Goal: Information Seeking & Learning: Learn about a topic

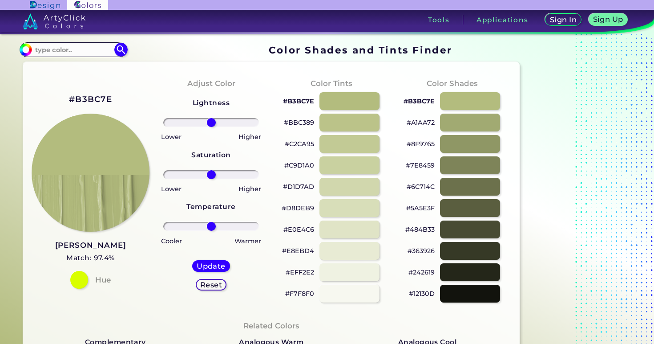
click at [89, 97] on h2 "#B3BC7E" at bounding box center [90, 99] width 43 height 12
click at [89, 97] on h2 "#B3BC7E copied" at bounding box center [90, 99] width 43 height 12
copy h2 "#"
copy h2 "B3BC7E"
drag, startPoint x: 116, startPoint y: 97, endPoint x: 76, endPoint y: 99, distance: 40.1
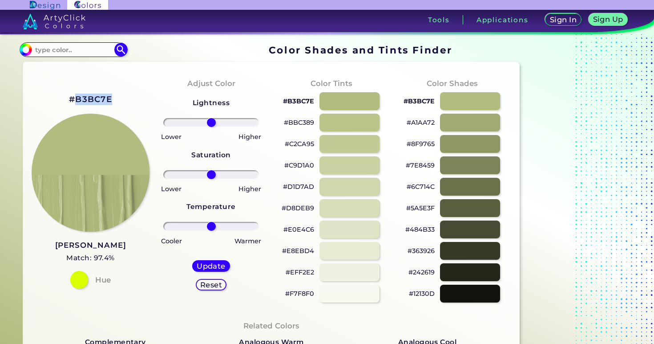
click at [76, 99] on div "#B3BC7E Tan Green Match: 97.4% Hue" at bounding box center [90, 190] width 121 height 242
click at [353, 105] on div at bounding box center [349, 101] width 61 height 18
click at [457, 118] on div at bounding box center [470, 122] width 61 height 18
type input "#a1aa72"
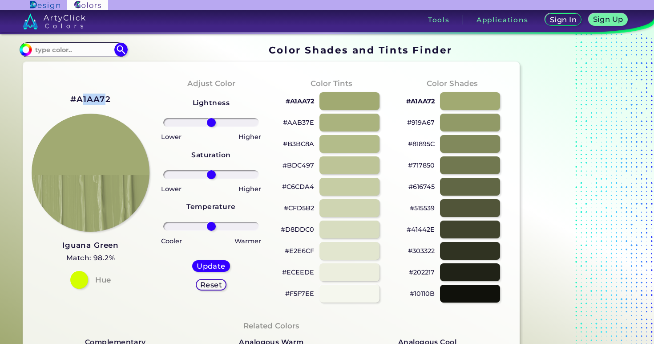
drag, startPoint x: 107, startPoint y: 99, endPoint x: 81, endPoint y: 102, distance: 26.1
click at [81, 102] on h2 "#A1AA72" at bounding box center [90, 99] width 40 height 12
copy h2 "1AA7"
copy h2 "A1AA72"
drag, startPoint x: 111, startPoint y: 99, endPoint x: 79, endPoint y: 102, distance: 32.7
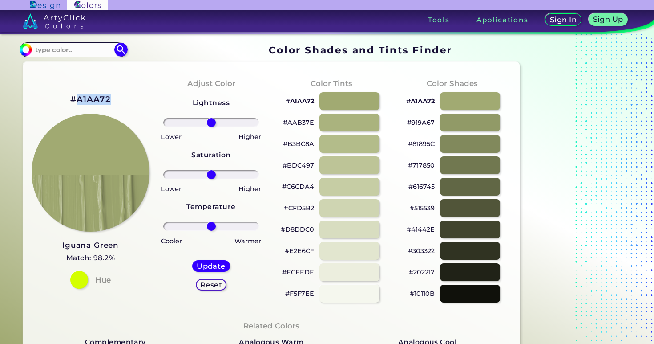
click at [79, 102] on div "#A1AA72 Iguana Green Match: 98.2% Hue" at bounding box center [90, 190] width 121 height 242
click at [55, 52] on input at bounding box center [73, 50] width 83 height 12
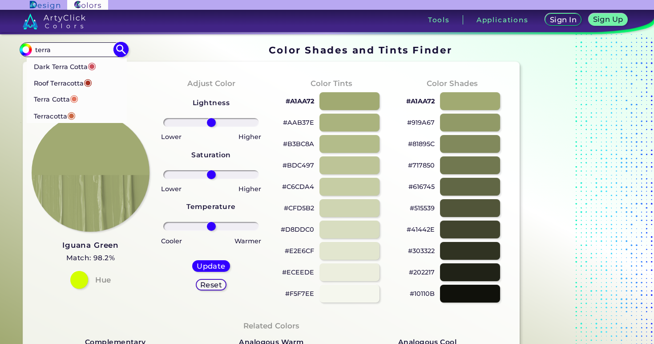
type input "terra"
click at [53, 100] on p "Terra Cotta ◉" at bounding box center [56, 98] width 44 height 16
type input "#e2725b"
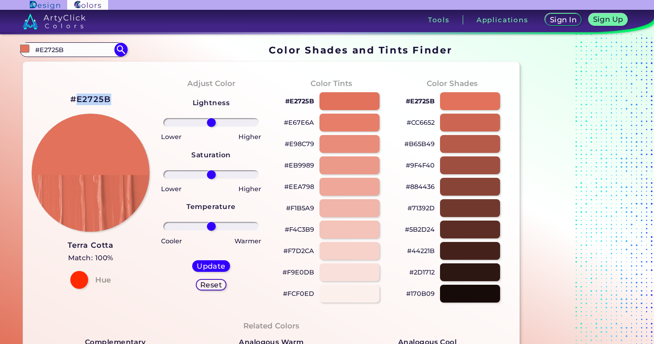
drag, startPoint x: 113, startPoint y: 97, endPoint x: 76, endPoint y: 98, distance: 37.4
click at [76, 98] on div "#E2725B Terra Cotta Match: 100% Hue" at bounding box center [90, 190] width 121 height 242
copy h2 "E2725B"
click at [61, 49] on input "#E2725B" at bounding box center [73, 50] width 83 height 12
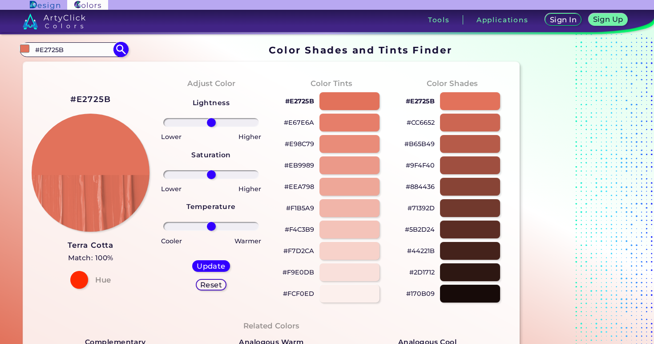
click at [61, 49] on input "#E2725B" at bounding box center [73, 50] width 83 height 12
type input "rose off white"
type input "#000000"
drag, startPoint x: 52, startPoint y: 52, endPoint x: 103, endPoint y: 53, distance: 51.2
click at [103, 53] on input "rose off white" at bounding box center [73, 50] width 83 height 12
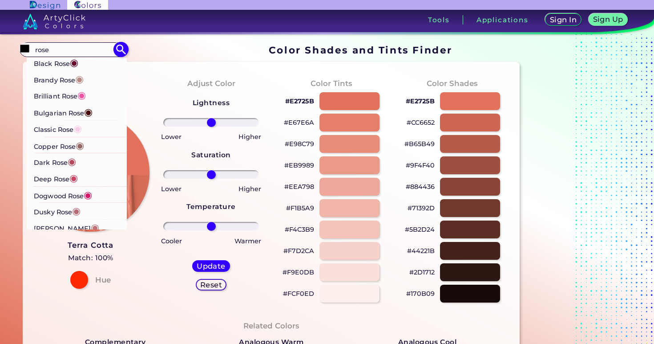
type input "rose"
click at [73, 80] on p "[PERSON_NAME] ◉" at bounding box center [59, 78] width 50 height 16
type input "#bb8983"
type input "#BB8983"
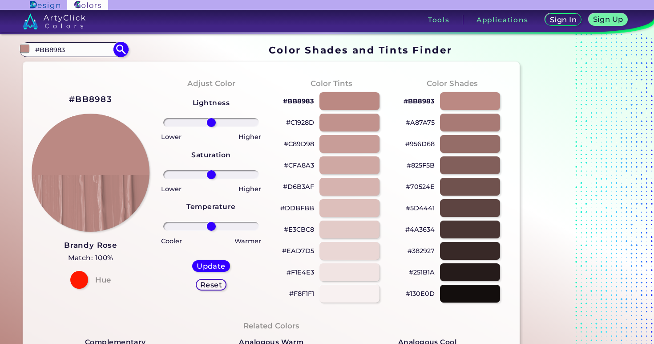
click at [66, 48] on input "#BB8983" at bounding box center [73, 50] width 83 height 12
click at [336, 233] on div at bounding box center [349, 229] width 61 height 18
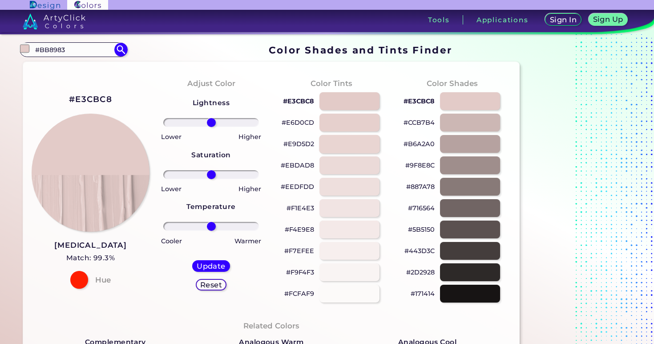
click at [338, 150] on div at bounding box center [349, 143] width 61 height 18
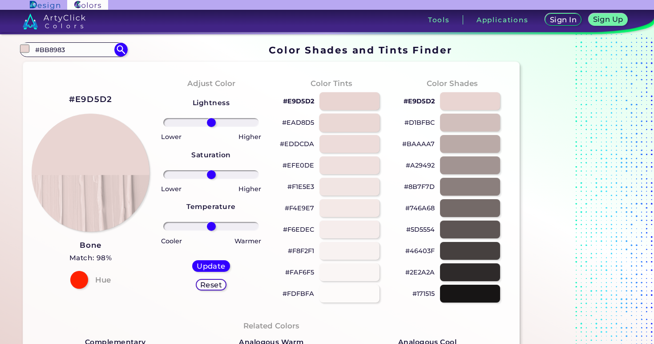
click at [336, 131] on div at bounding box center [349, 122] width 61 height 18
click at [336, 126] on div at bounding box center [349, 122] width 61 height 18
click at [335, 101] on div at bounding box center [349, 101] width 61 height 18
click at [341, 129] on div at bounding box center [349, 122] width 61 height 18
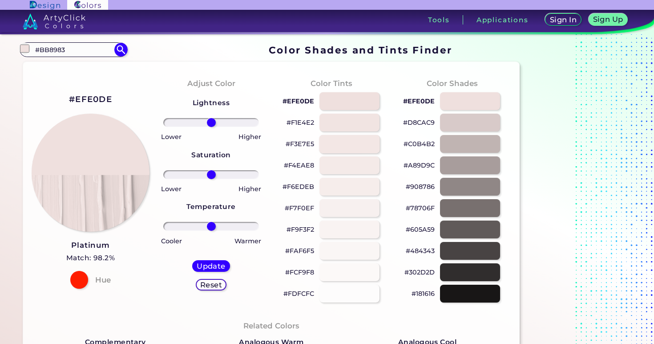
click at [342, 138] on div at bounding box center [349, 143] width 61 height 18
click at [338, 124] on div at bounding box center [349, 122] width 61 height 18
click at [338, 109] on div at bounding box center [349, 101] width 61 height 18
click at [335, 99] on div at bounding box center [349, 101] width 61 height 18
type input "#f4e8e6"
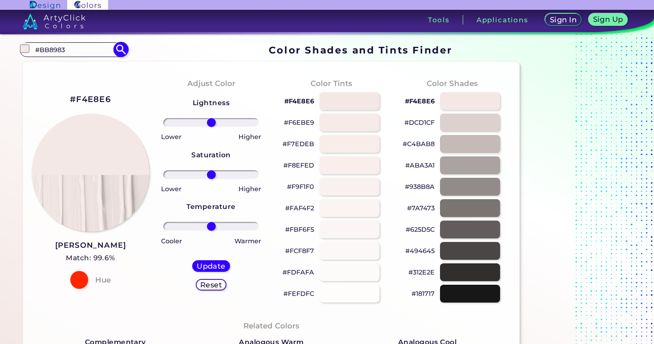
click at [48, 47] on input "#BB8983" at bounding box center [73, 50] width 83 height 12
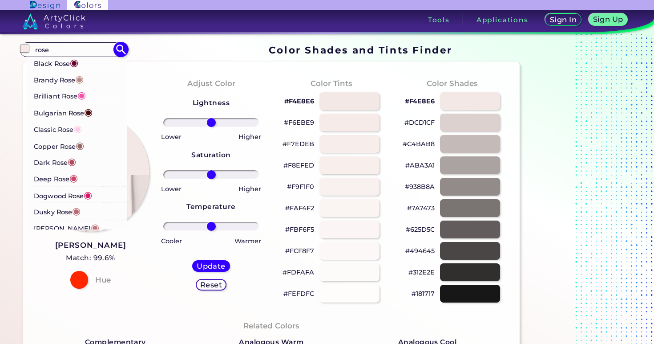
type input "rose"
click at [71, 81] on p "[PERSON_NAME] ◉" at bounding box center [59, 78] width 50 height 16
type input "#bb8983"
type input "#BB8983"
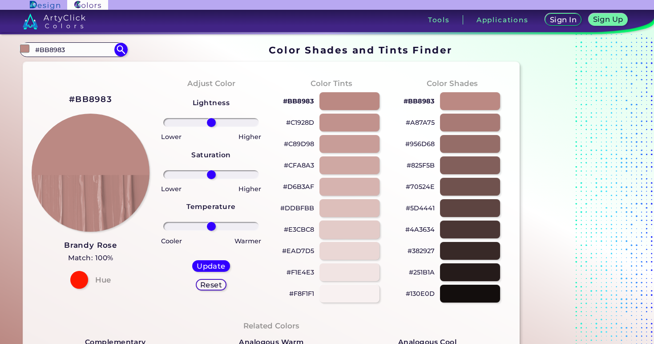
click at [346, 231] on div at bounding box center [349, 229] width 61 height 18
type input "#e3cbc8"
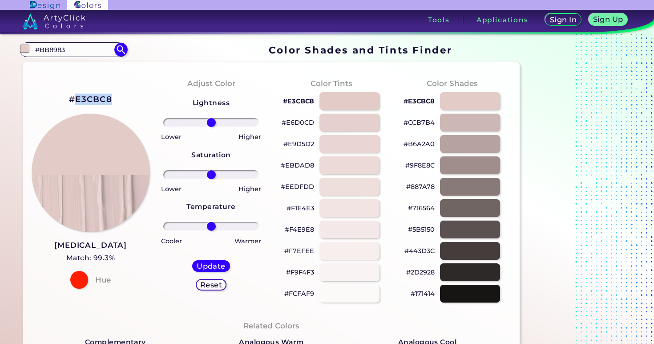
copy h2 "E3CBC8"
drag, startPoint x: 111, startPoint y: 100, endPoint x: 75, endPoint y: 100, distance: 35.6
click at [75, 100] on h2 "#E3CBC8" at bounding box center [90, 99] width 43 height 12
click at [61, 46] on input "#BB8983" at bounding box center [73, 50] width 83 height 12
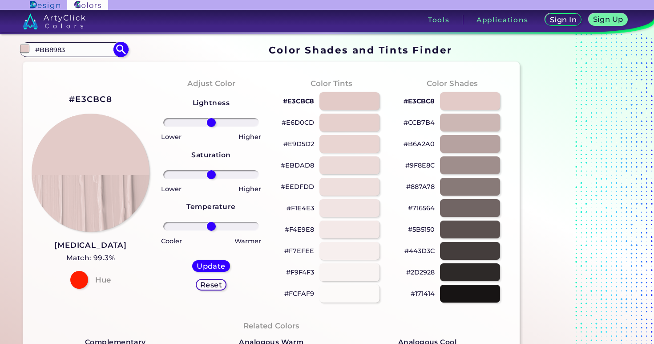
click at [61, 46] on input "#BB8983" at bounding box center [73, 50] width 83 height 12
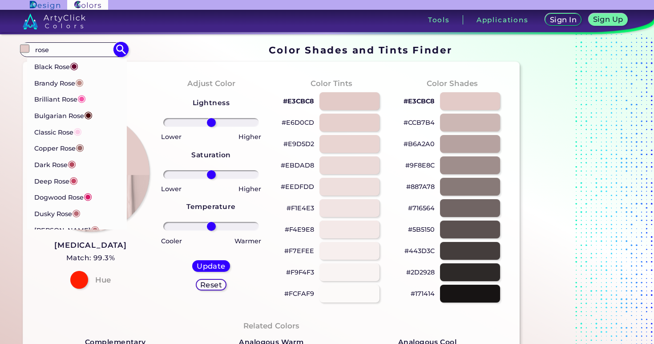
click at [90, 49] on input "rose" at bounding box center [73, 50] width 83 height 12
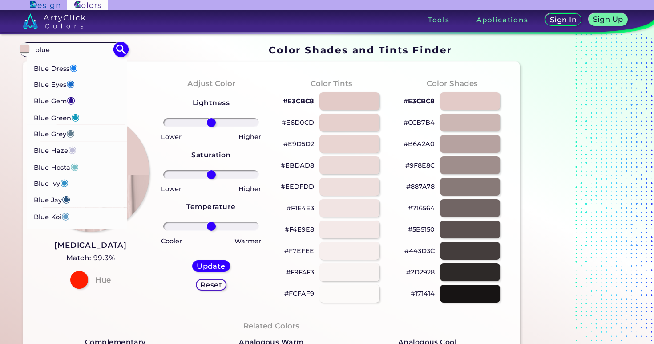
scroll to position [336, 0]
type input "blue"
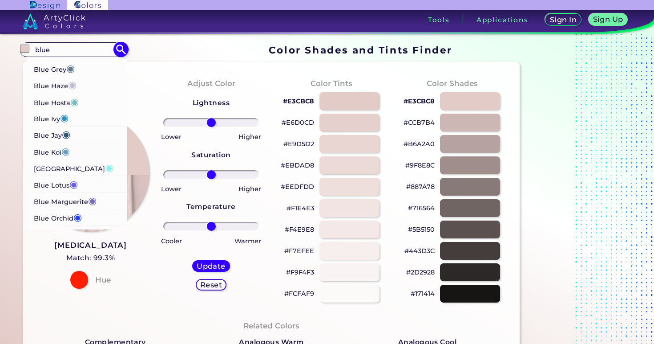
click at [50, 152] on p "Blue Koi ◉" at bounding box center [52, 150] width 36 height 16
type input "#659ec7"
type input "#659EC7"
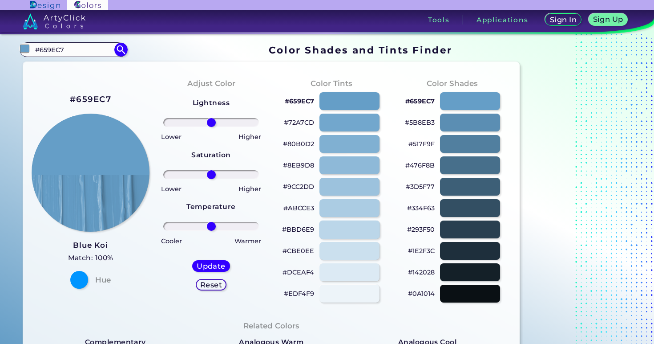
click at [356, 228] on div at bounding box center [349, 229] width 61 height 18
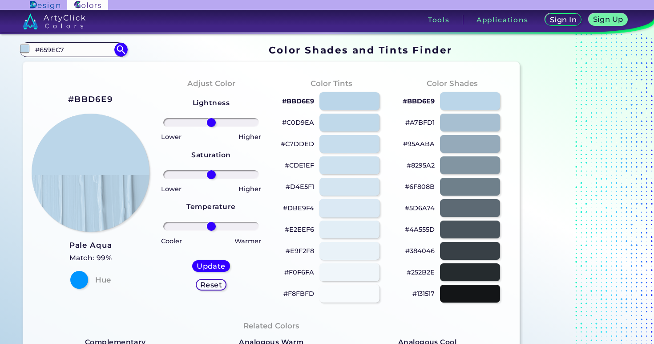
click at [350, 213] on div at bounding box center [349, 207] width 61 height 18
type input "#dbe9f4"
